Goal: Information Seeking & Learning: Check status

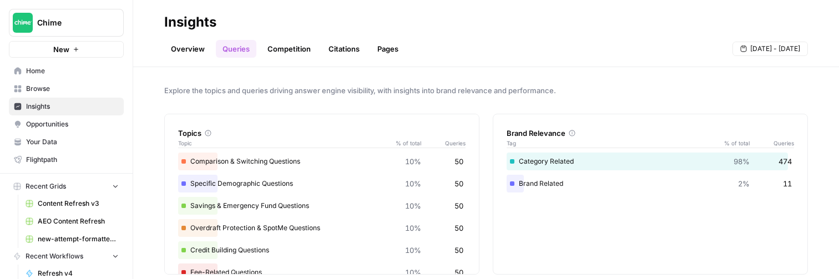
scroll to position [109, 0]
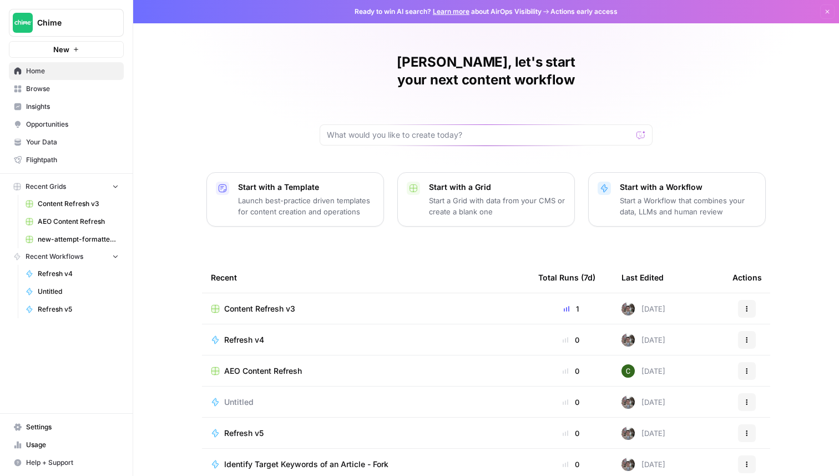
click at [68, 104] on span "Insights" at bounding box center [72, 107] width 93 height 10
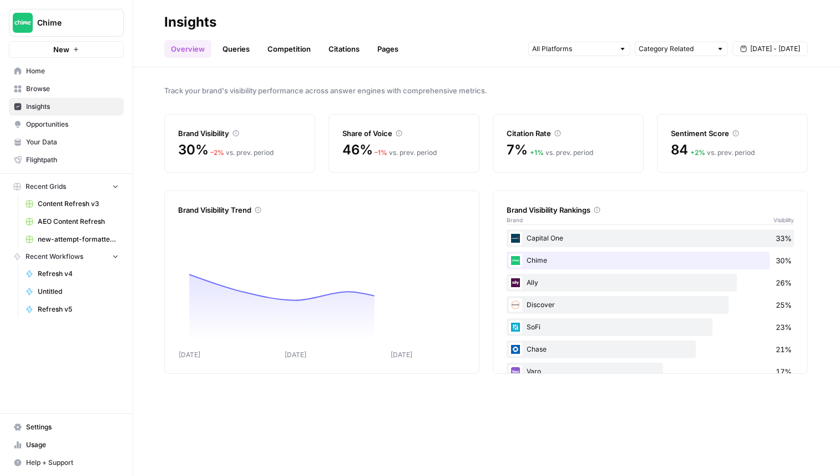
click at [236, 44] on link "Queries" at bounding box center [236, 49] width 41 height 18
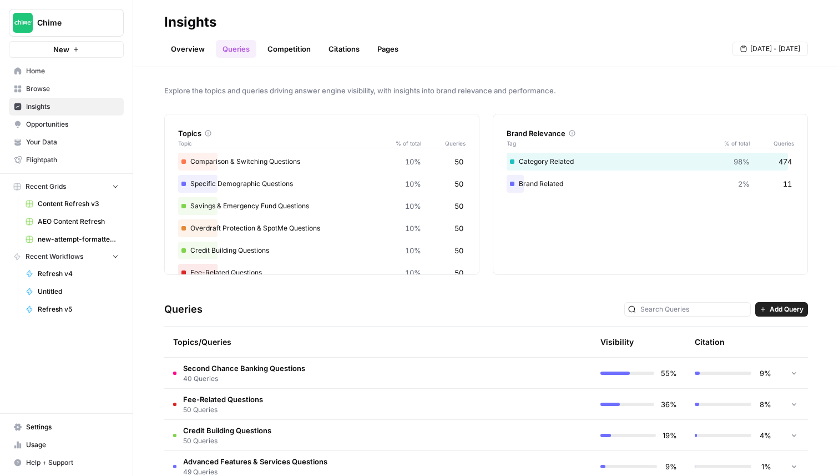
click at [751, 54] on button "[DATE] - [DATE]" at bounding box center [769, 49] width 75 height 14
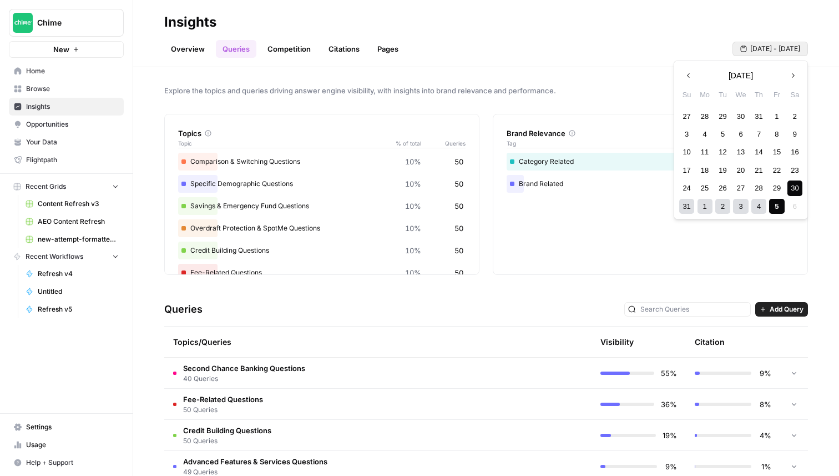
click at [760, 208] on div "4" at bounding box center [758, 206] width 15 height 15
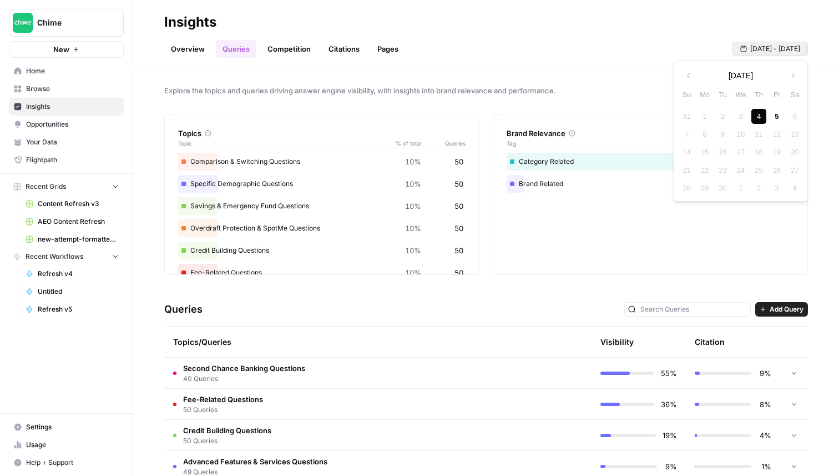
click at [760, 114] on div "4" at bounding box center [758, 116] width 15 height 15
click at [762, 49] on span "[DATE] - [DATE]" at bounding box center [775, 49] width 50 height 10
click at [692, 76] on button "Previous month" at bounding box center [689, 75] width 20 height 20
click at [645, 79] on div "Explore the topics and queries driving answer engine visibility, with insights …" at bounding box center [486, 271] width 706 height 408
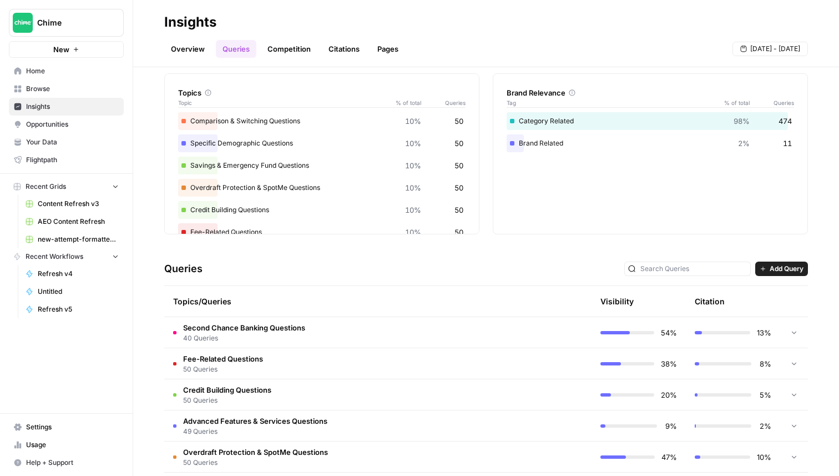
scroll to position [31, 0]
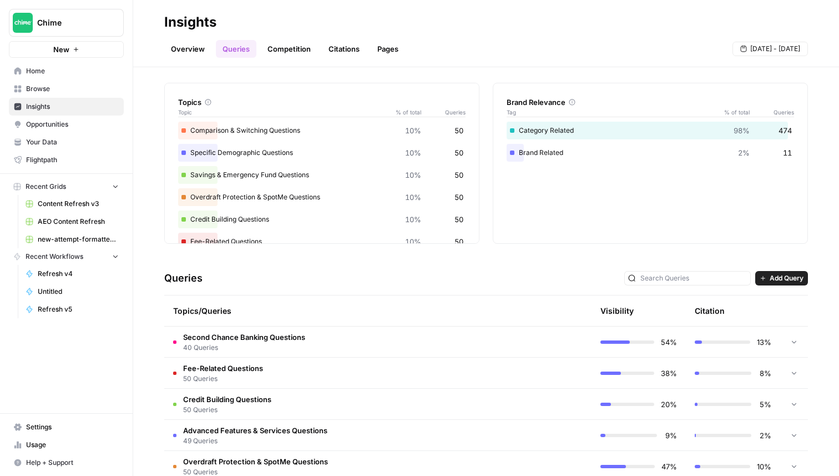
click at [775, 47] on span "[DATE] - [DATE]" at bounding box center [775, 49] width 50 height 10
click at [688, 74] on icon "button" at bounding box center [688, 75] width 3 height 4
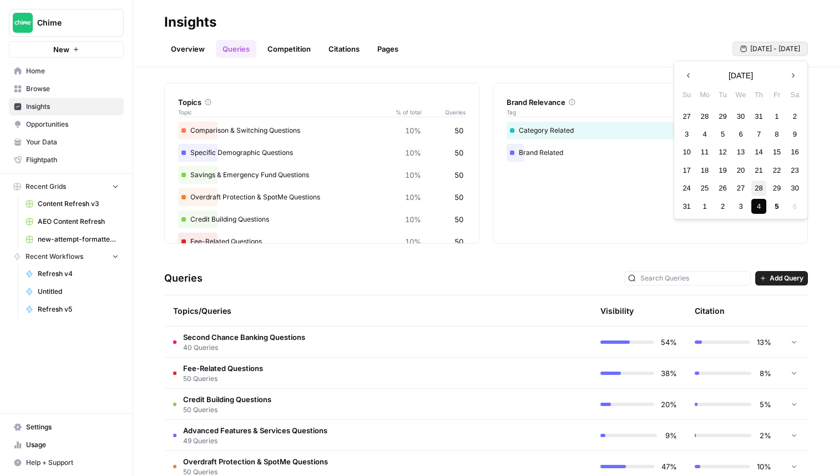
click at [758, 188] on div "28" at bounding box center [758, 187] width 15 height 15
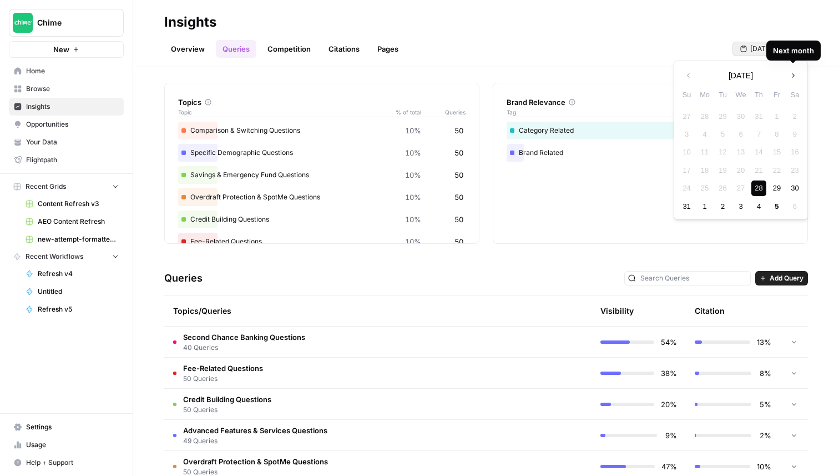
click at [793, 73] on icon "button" at bounding box center [793, 76] width 8 height 8
click at [765, 115] on div "4" at bounding box center [758, 116] width 15 height 15
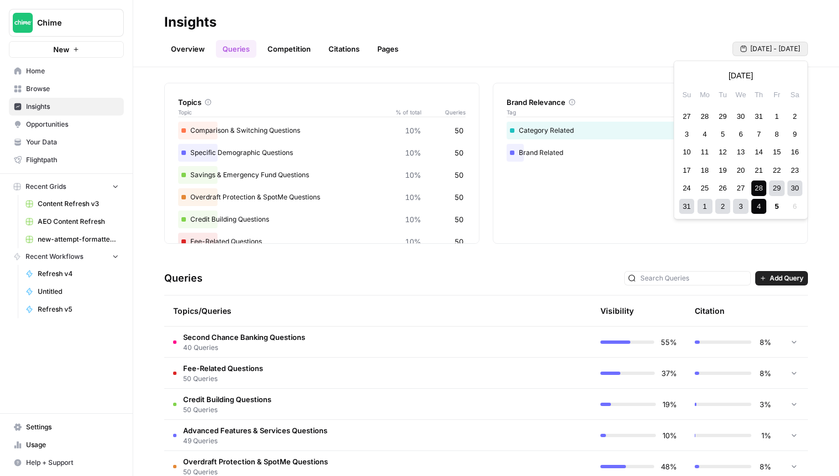
click at [772, 49] on span "[DATE] - [DATE]" at bounding box center [775, 49] width 50 height 10
click at [771, 188] on div "29" at bounding box center [776, 187] width 15 height 15
click at [757, 209] on div "4" at bounding box center [758, 206] width 15 height 15
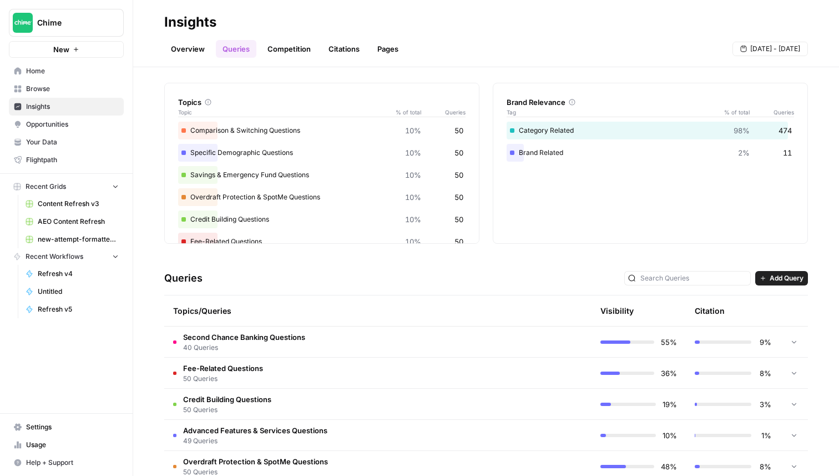
click at [769, 52] on span "[DATE] - [DATE]" at bounding box center [775, 49] width 50 height 10
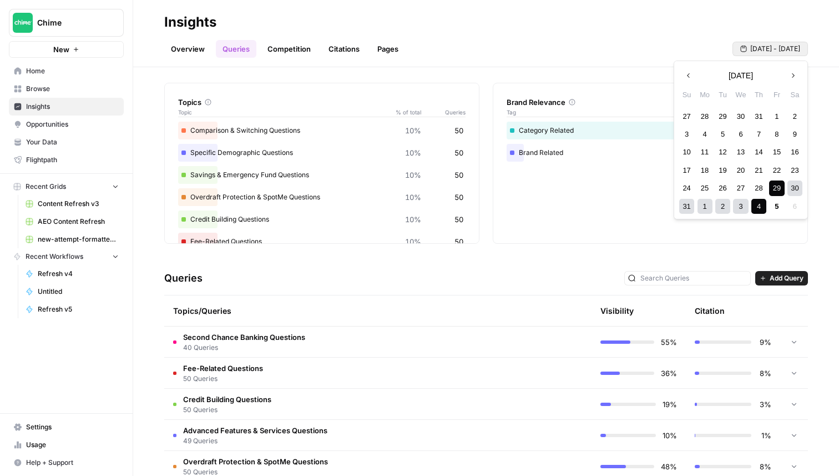
click at [792, 186] on div "30" at bounding box center [794, 187] width 15 height 15
click at [754, 209] on div "4" at bounding box center [758, 206] width 15 height 15
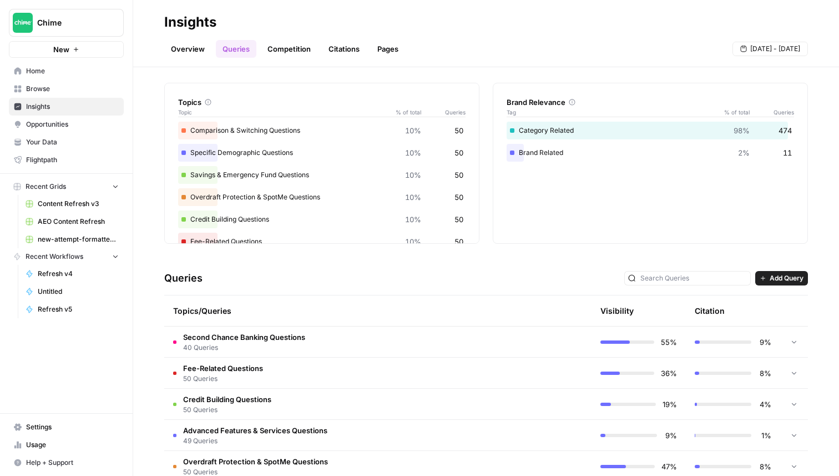
click at [786, 55] on button "[DATE] - [DATE]" at bounding box center [769, 49] width 75 height 14
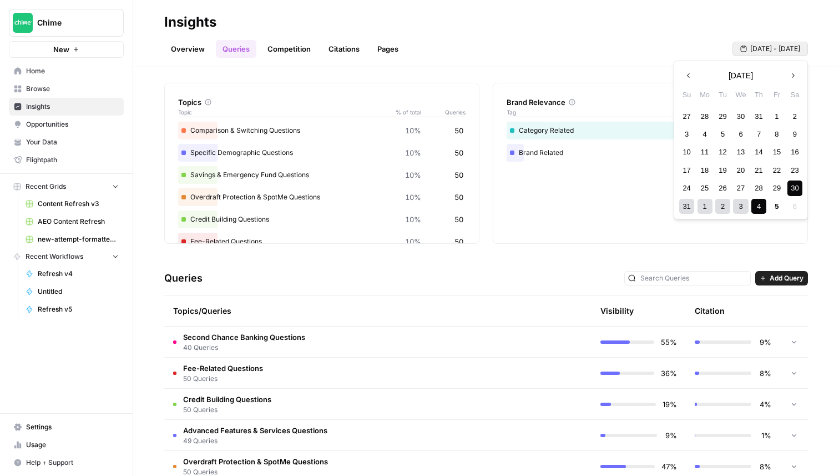
click at [797, 188] on div "30" at bounding box center [794, 187] width 15 height 15
click at [688, 210] on div "31" at bounding box center [686, 206] width 15 height 15
click at [770, 48] on span "[DATE] - [DATE]" at bounding box center [775, 49] width 50 height 10
click at [790, 190] on div "30" at bounding box center [794, 187] width 15 height 15
click at [793, 183] on div "30" at bounding box center [794, 187] width 15 height 15
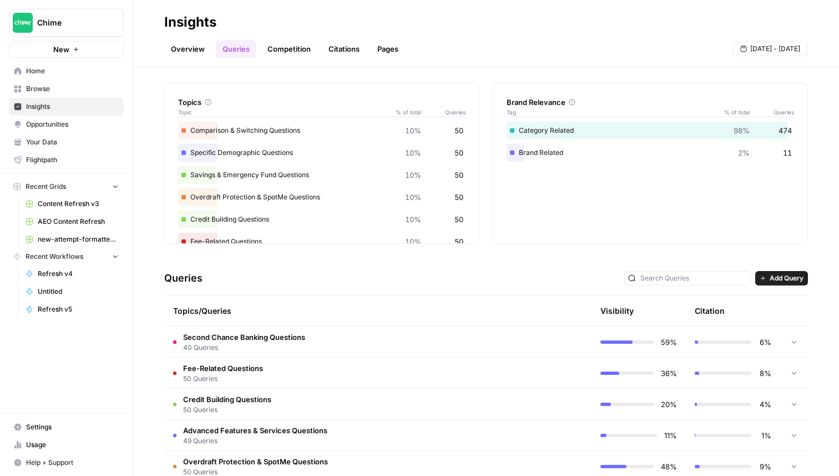
click at [753, 49] on span "[DATE] - [DATE]" at bounding box center [775, 49] width 50 height 10
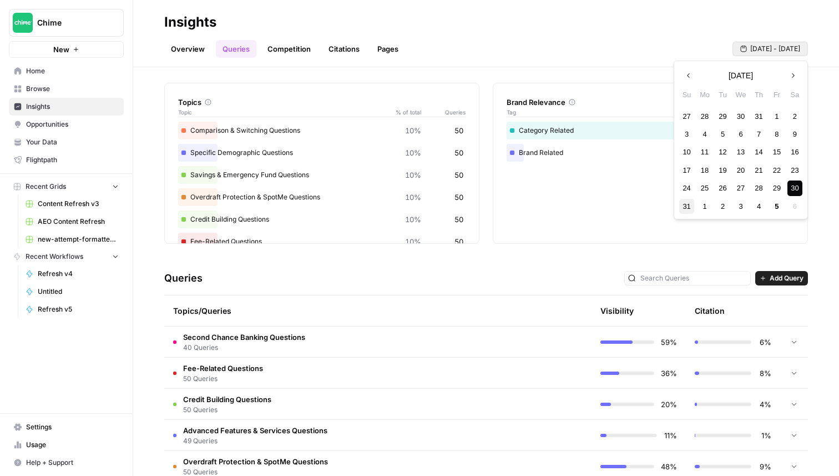
click at [686, 208] on div "31" at bounding box center [686, 206] width 15 height 15
click at [773, 49] on span "[DATE] - [DATE]" at bounding box center [775, 49] width 50 height 10
click at [798, 191] on div "30" at bounding box center [794, 187] width 15 height 15
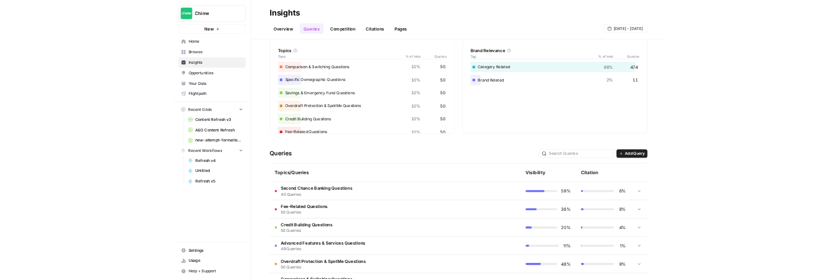
scroll to position [48, 0]
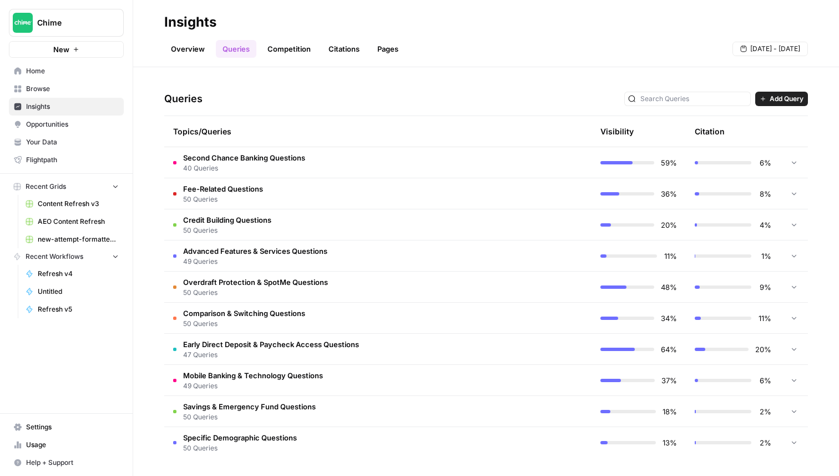
scroll to position [210, 0]
click at [705, 162] on div at bounding box center [723, 162] width 57 height 3
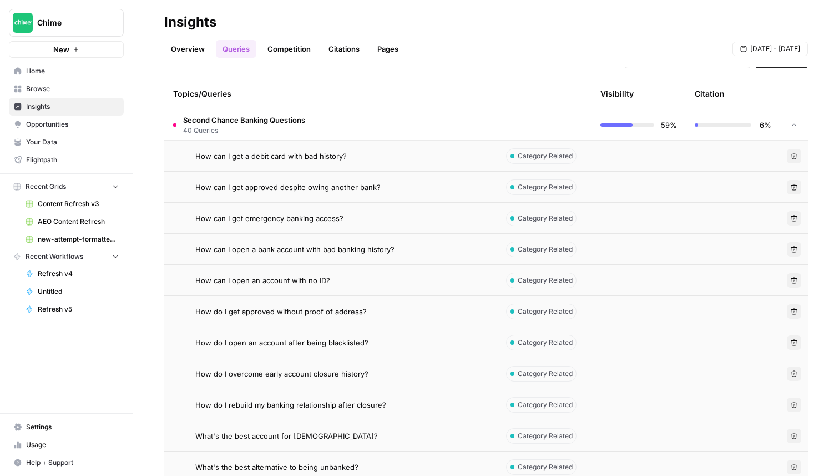
click at [504, 137] on td at bounding box center [544, 124] width 94 height 31
